Goal: Check status: Check status

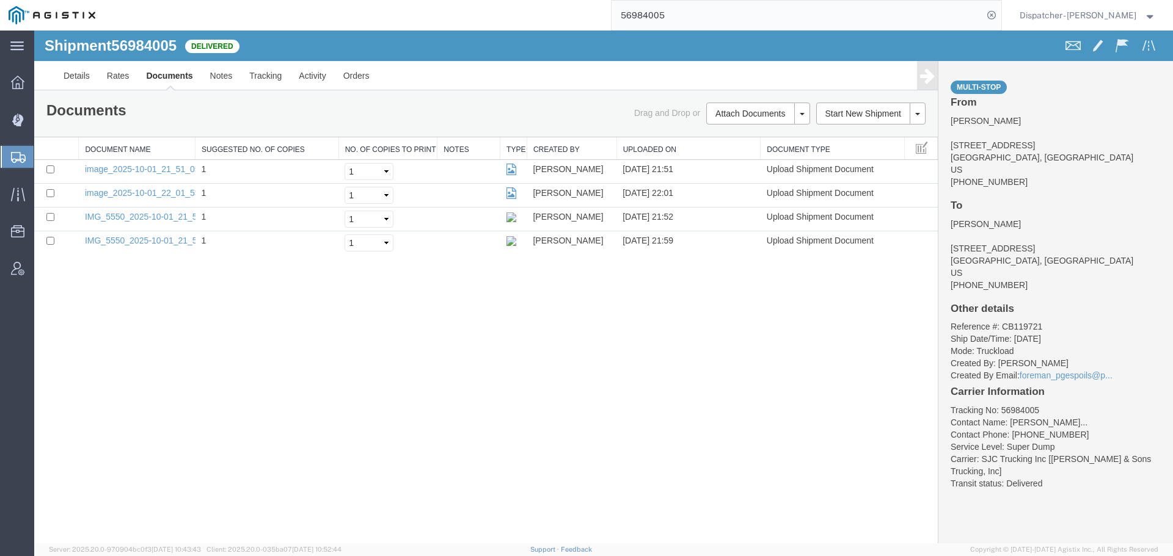
drag, startPoint x: 708, startPoint y: 19, endPoint x: 340, endPoint y: 11, distance: 368.3
click at [506, 19] on div "56984005" at bounding box center [552, 15] width 897 height 31
type input "56928956"
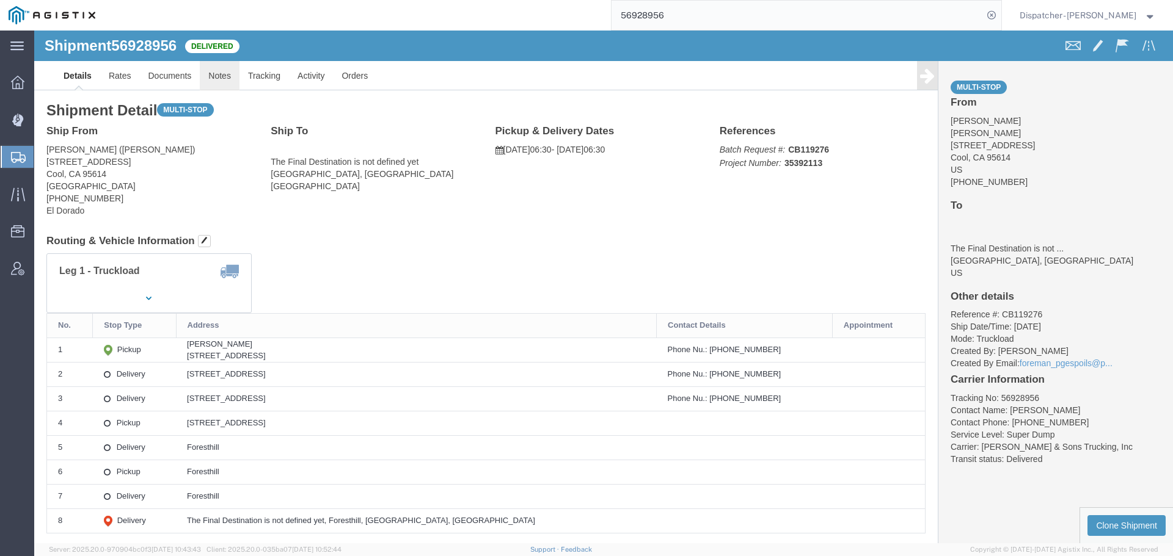
click link "Notes"
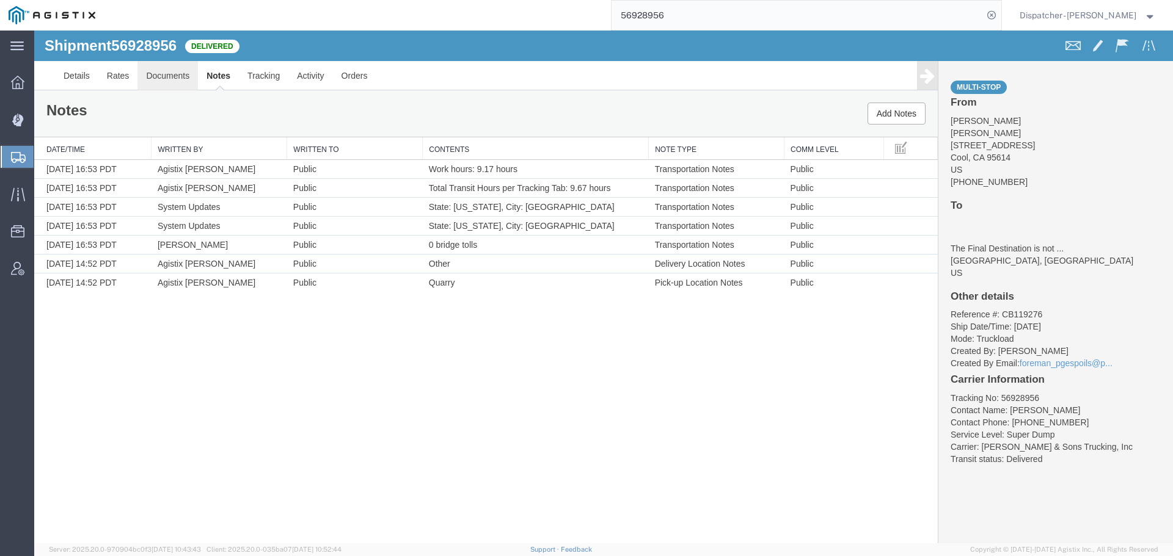
click at [167, 73] on link "Documents" at bounding box center [167, 75] width 60 height 29
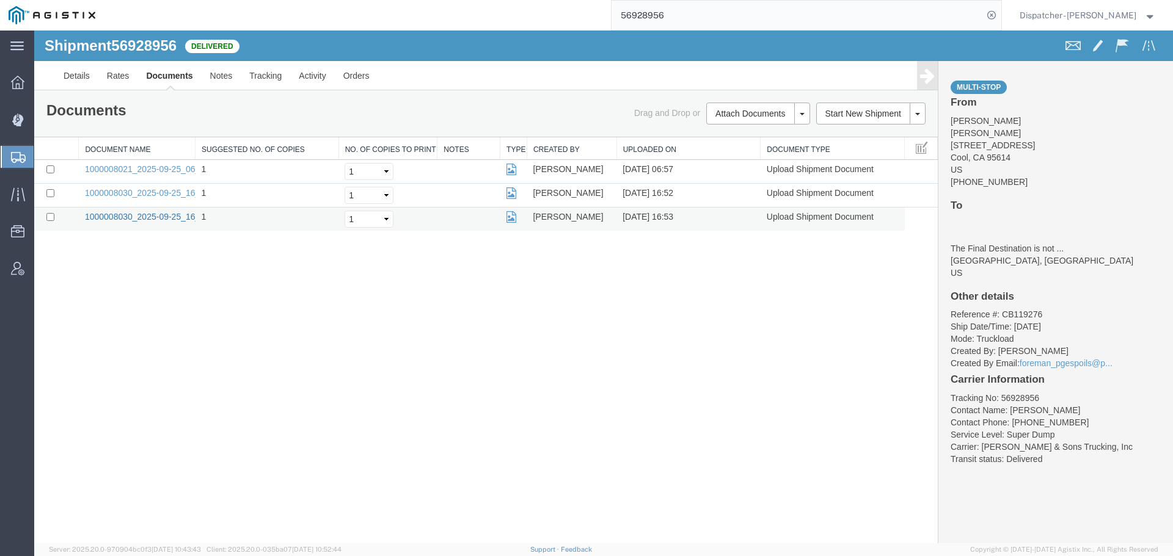
click at [170, 216] on link "1000008030_2025-09-25_16_53_11.jpg" at bounding box center [161, 217] width 153 height 10
click at [145, 173] on link "1000008021_2025-09-25_06_57_08.jpg" at bounding box center [161, 169] width 153 height 10
click at [144, 218] on link "1000008030_2025-09-25_16_53_11.jpg" at bounding box center [161, 217] width 153 height 10
click at [169, 167] on link "1000008021_2025-09-25_06_57_08.jpg" at bounding box center [161, 169] width 153 height 10
